Goal: Transaction & Acquisition: Purchase product/service

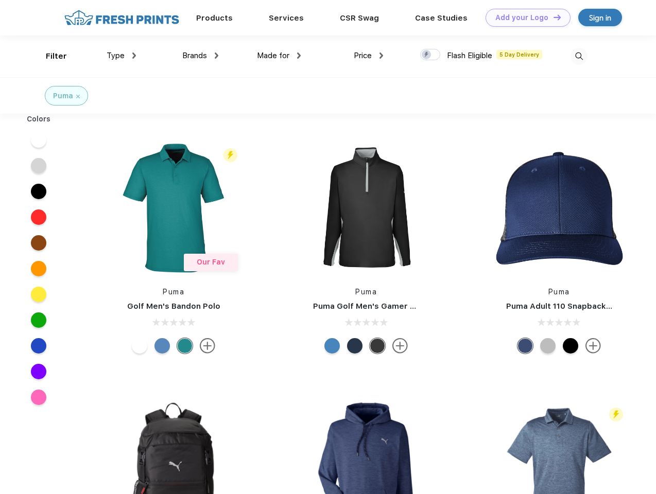
scroll to position [1, 0]
click at [524, 18] on link "Add your Logo Design Tool" at bounding box center [527, 18] width 85 height 18
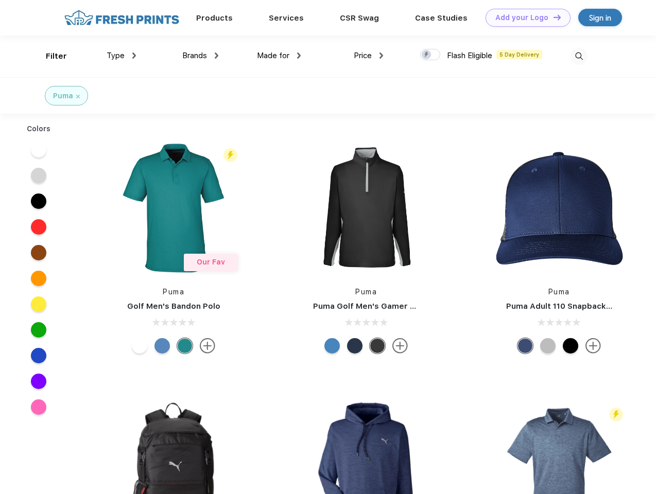
click at [0, 0] on div "Design Tool" at bounding box center [0, 0] width 0 height 0
click at [552, 17] on link "Add your Logo Design Tool" at bounding box center [527, 18] width 85 height 18
click at [49, 56] on div "Filter" at bounding box center [56, 56] width 21 height 12
click at [121, 56] on span "Type" at bounding box center [116, 55] width 18 height 9
click at [200, 56] on span "Brands" at bounding box center [194, 55] width 25 height 9
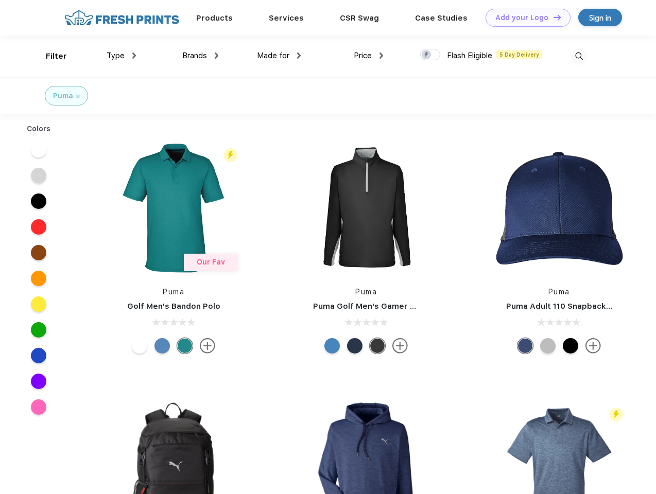
click at [279, 56] on span "Made for" at bounding box center [273, 55] width 32 height 9
click at [369, 56] on span "Price" at bounding box center [363, 55] width 18 height 9
click at [430, 55] on div at bounding box center [430, 54] width 20 height 11
click at [427, 55] on input "checkbox" at bounding box center [423, 51] width 7 height 7
click at [579, 56] on img at bounding box center [578, 56] width 17 height 17
